Goal: Obtain resource: Download file/media

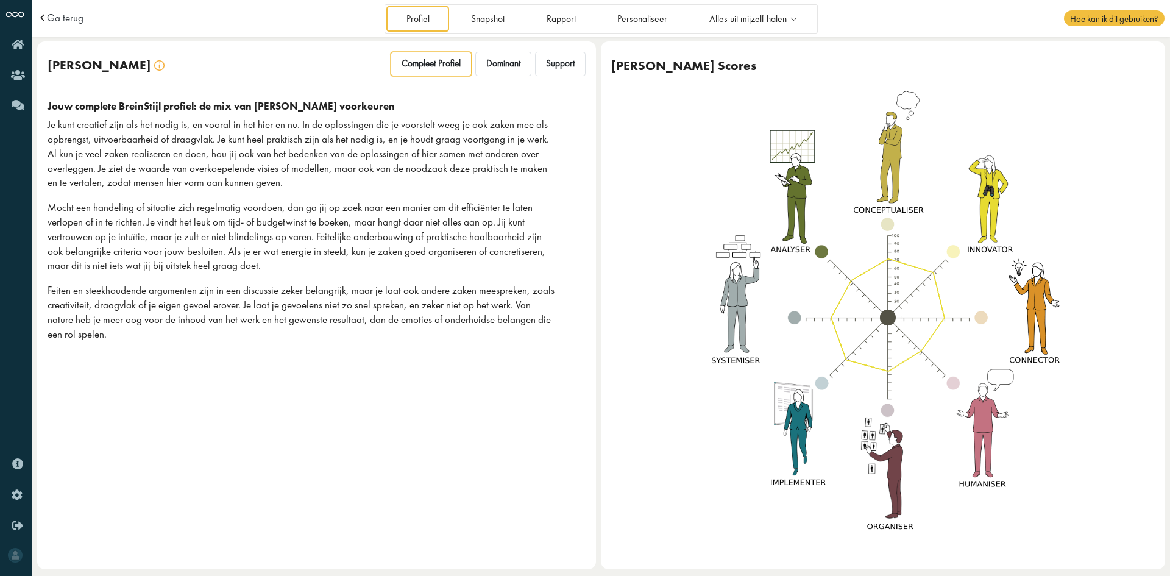
click at [521, 332] on p "Feiten en steekhoudende argumenten zijn in een discussie zeker belangrijk, maar…" at bounding box center [301, 312] width 507 height 58
click at [792, 23] on icon at bounding box center [793, 19] width 14 height 10
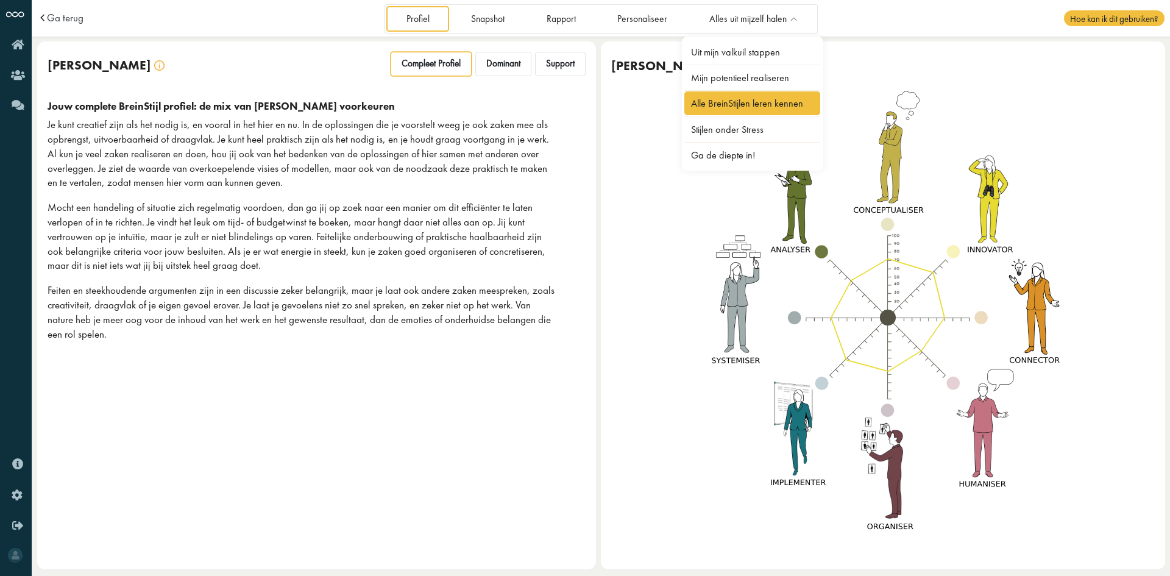
click at [769, 104] on link "Alle BreinStijlen leren kennen" at bounding box center [752, 103] width 136 height 24
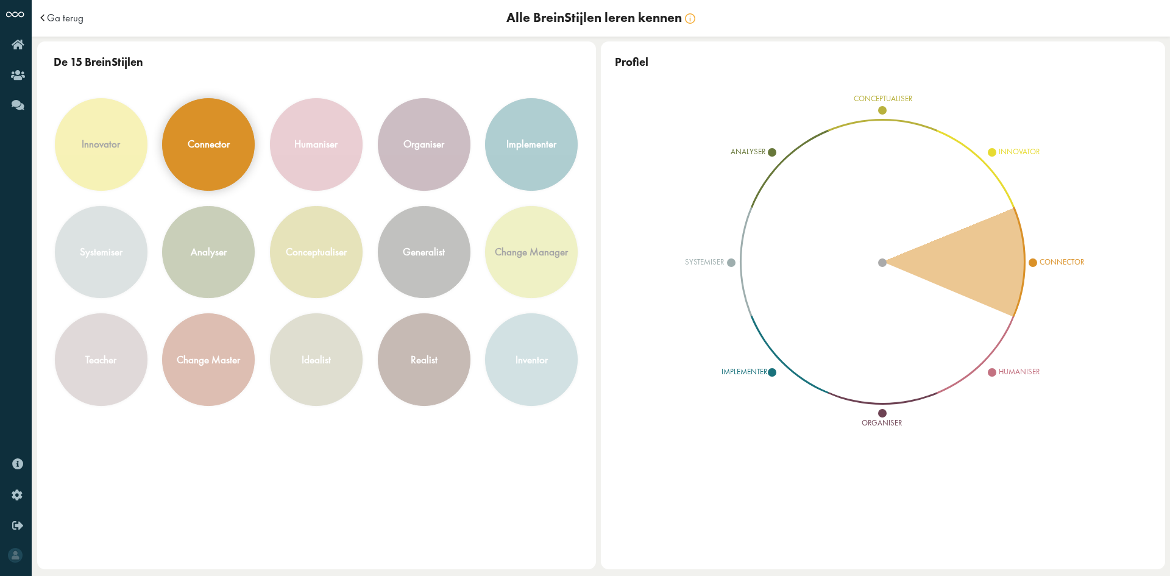
click at [233, 156] on div "connector" at bounding box center [208, 144] width 91 height 91
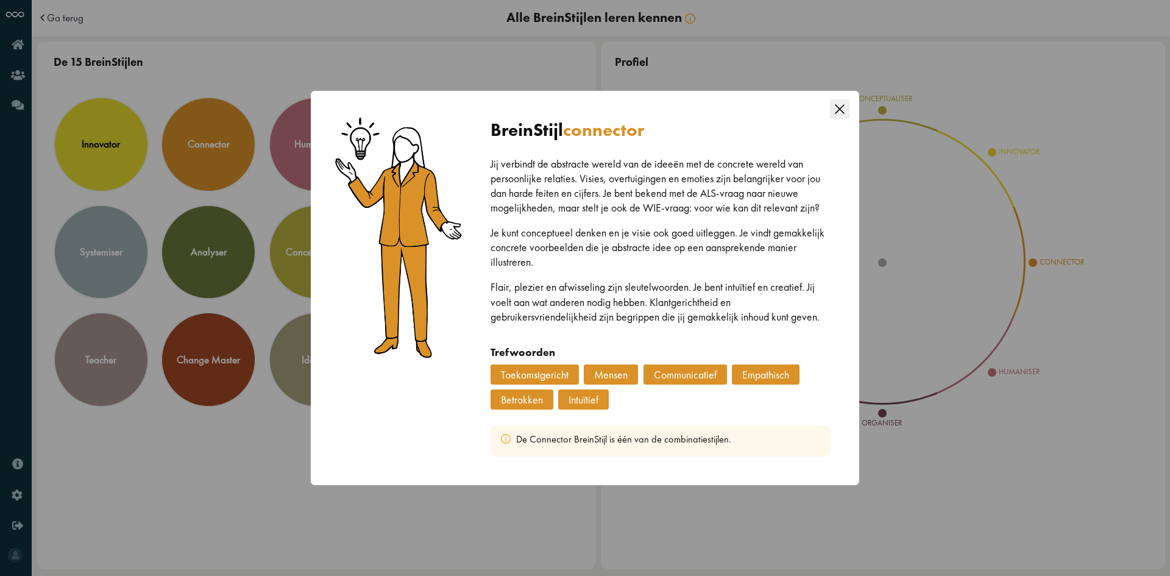
click at [841, 115] on icon "Close this dialog" at bounding box center [839, 108] width 19 height 19
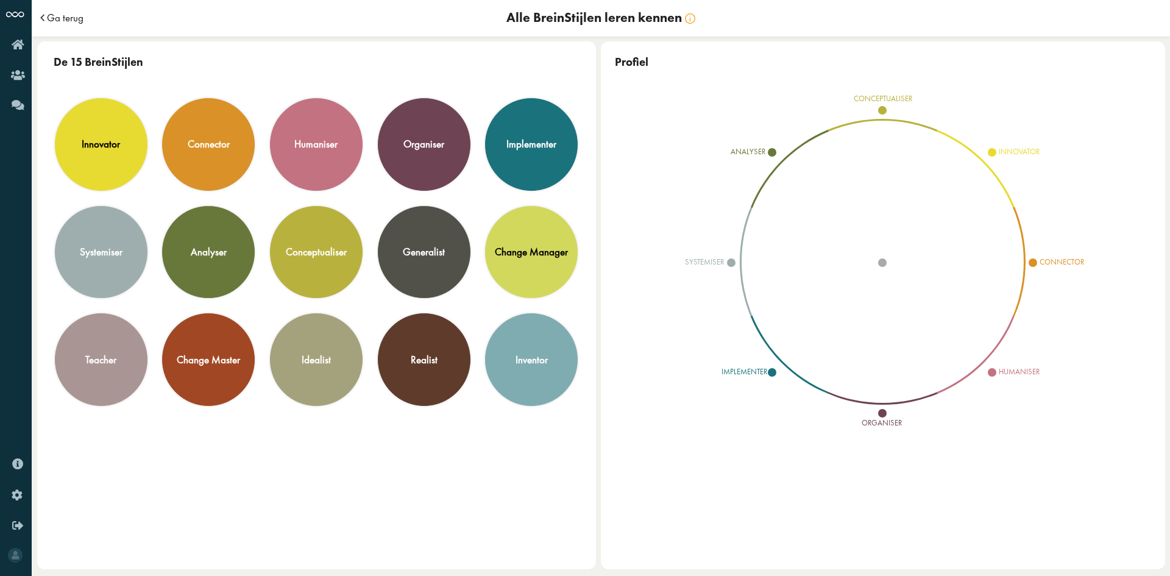
click at [68, 15] on span "Ga terug" at bounding box center [65, 18] width 37 height 10
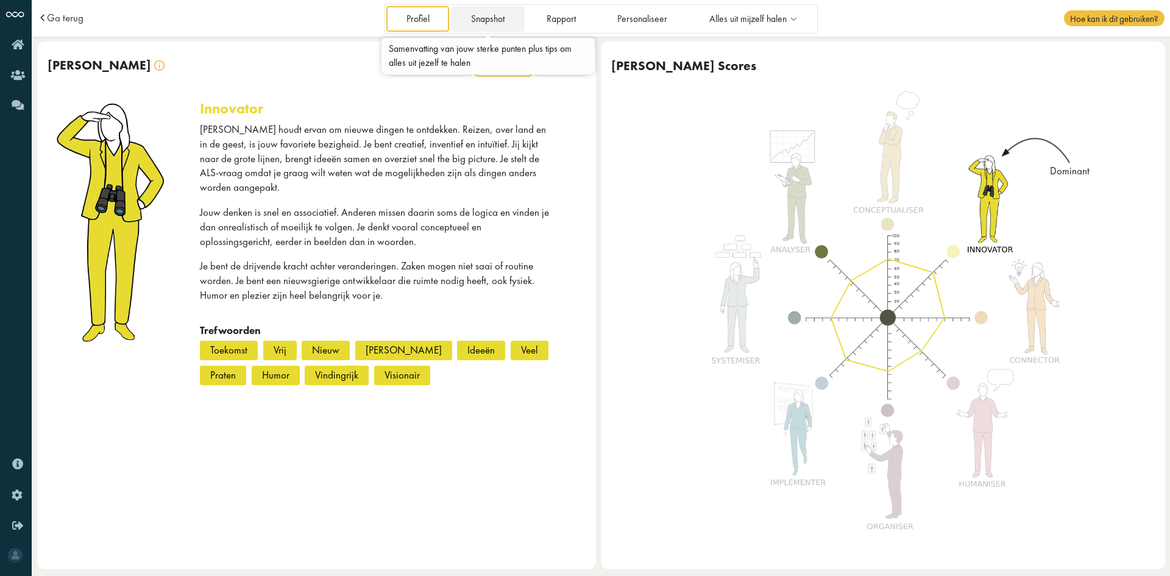
click at [487, 19] on link "Snapshot" at bounding box center [487, 18] width 73 height 25
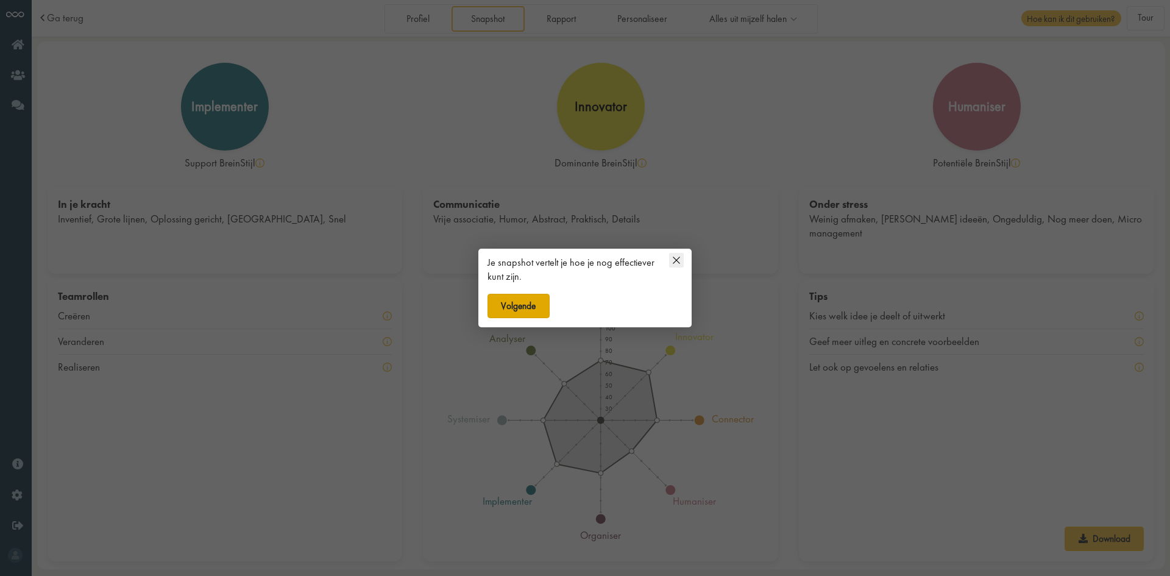
click at [528, 298] on button "Volgende" at bounding box center [518, 306] width 62 height 24
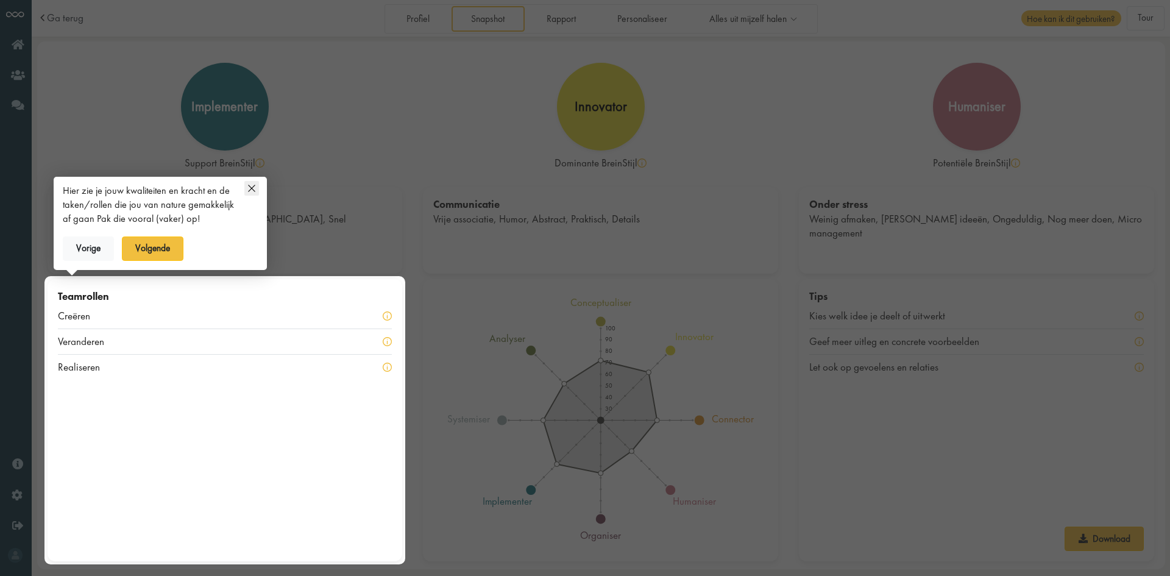
click at [259, 190] on div "Hier zie je jouw kwaliteiten en kracht en de taken/rollen die jou van nature ge…" at bounding box center [160, 225] width 213 height 88
click at [249, 191] on icon at bounding box center [251, 188] width 15 height 15
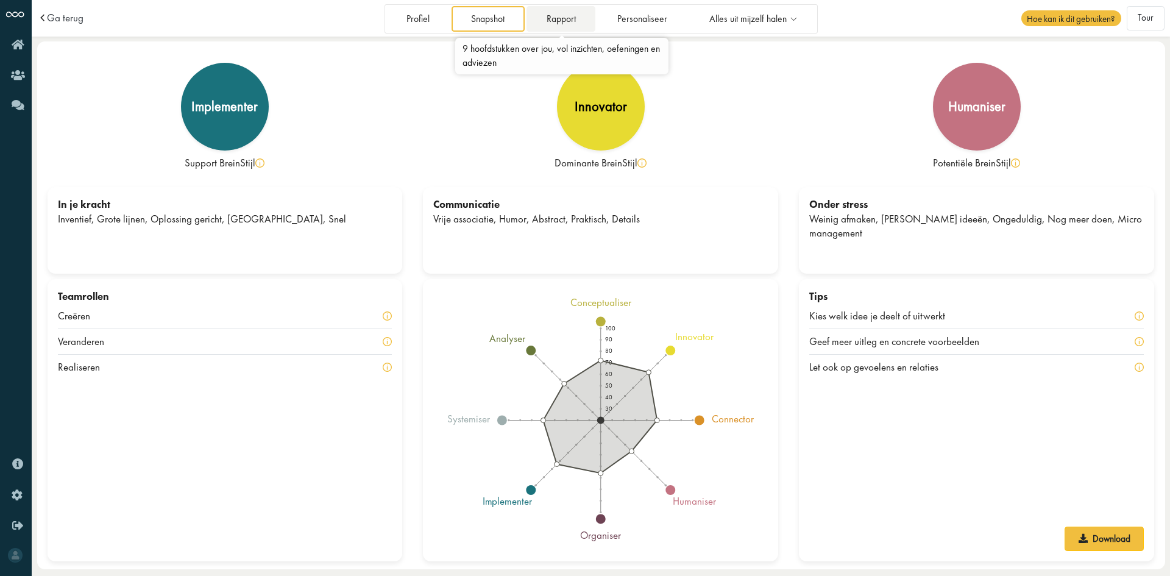
click at [570, 25] on link "Rapport" at bounding box center [560, 18] width 69 height 25
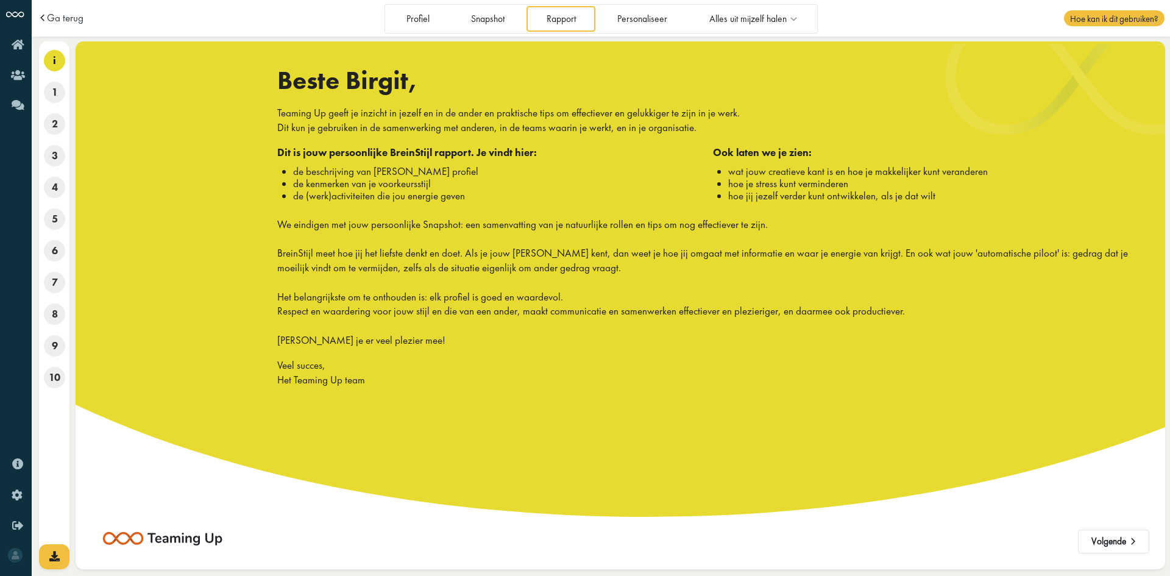
click at [653, 33] on div "Profiel Snapshot Rapport Personaliseer Alles uit mijzelf halen Uit mijn valkuil…" at bounding box center [600, 18] width 433 height 29
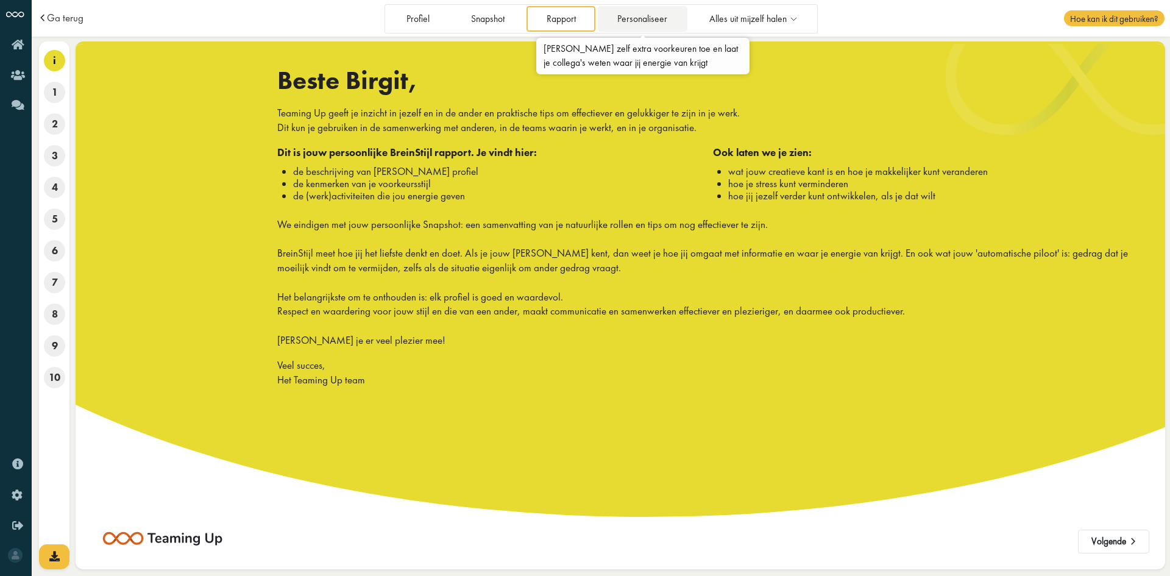
click at [652, 19] on link "Personaliseer" at bounding box center [643, 18] width 90 height 25
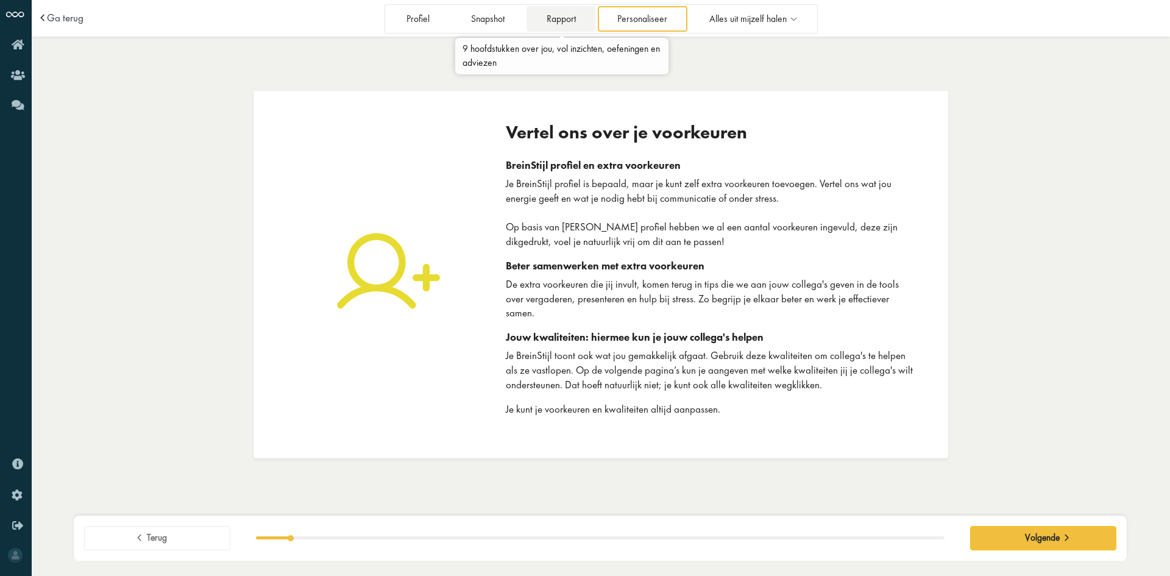
click at [558, 25] on link "Rapport" at bounding box center [560, 18] width 69 height 25
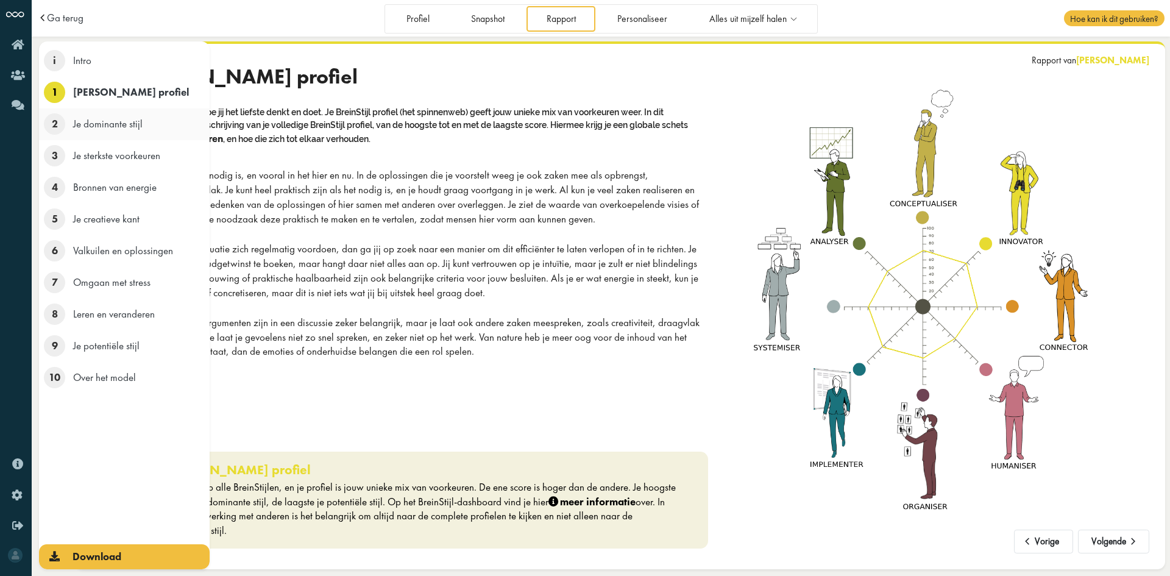
click at [52, 127] on span "2" at bounding box center [54, 123] width 21 height 21
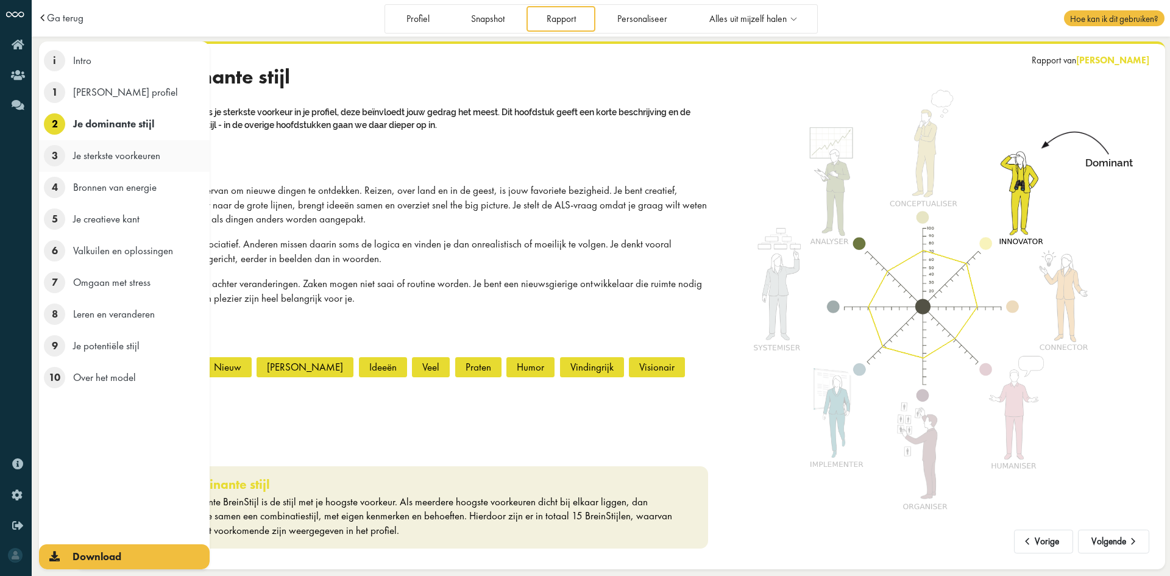
click at [54, 157] on span "3" at bounding box center [54, 155] width 21 height 21
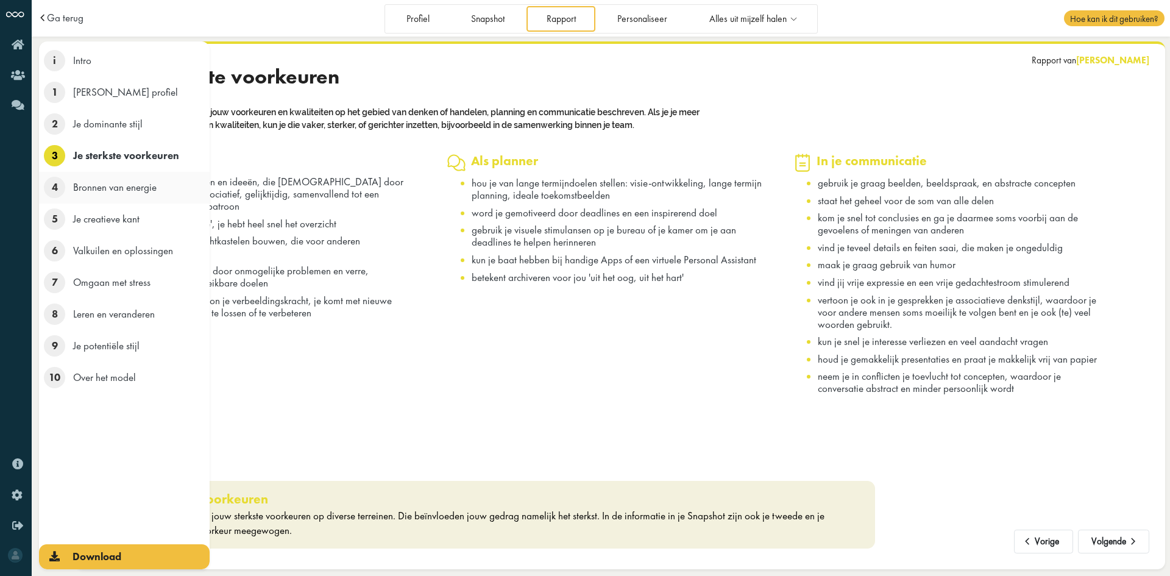
click at [55, 192] on span "4" at bounding box center [54, 187] width 21 height 21
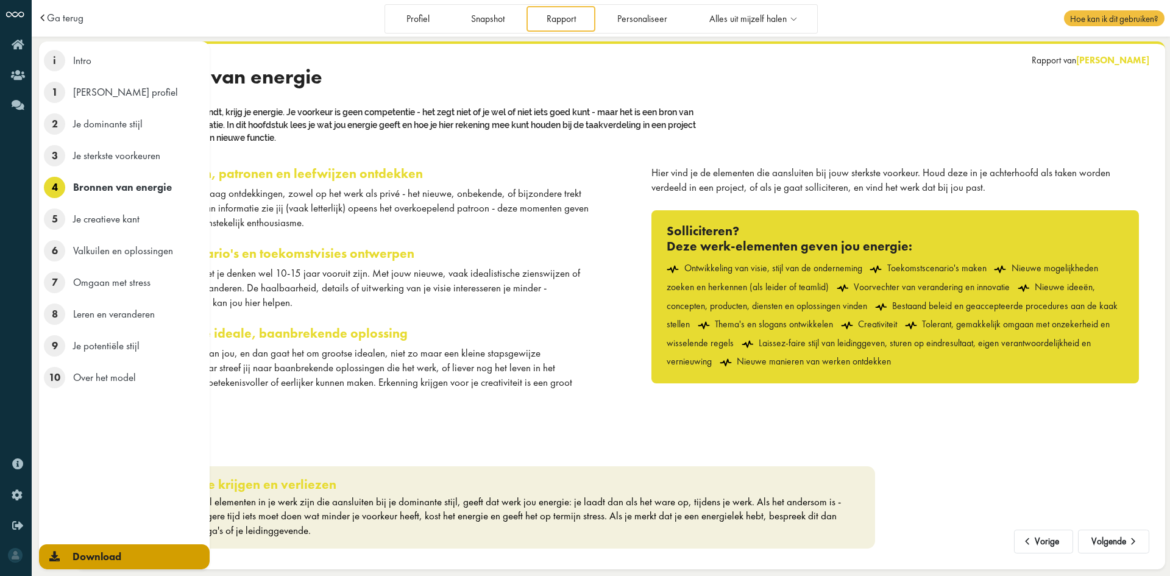
click at [55, 544] on link "Download" at bounding box center [124, 556] width 171 height 25
click at [116, 557] on span "Download" at bounding box center [96, 555] width 49 height 13
